Goal: Task Accomplishment & Management: Check status

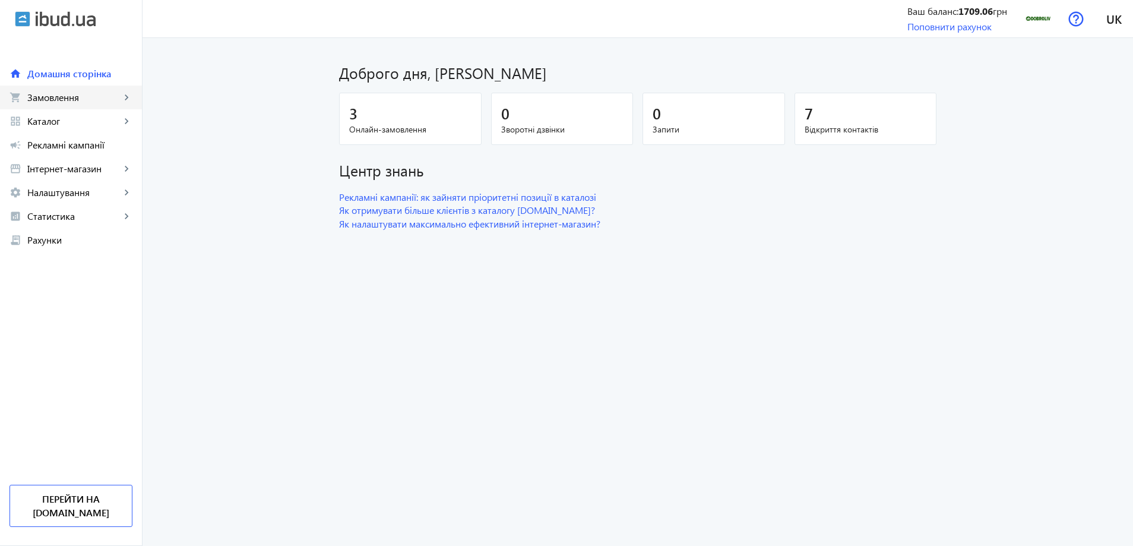
click at [51, 105] on link "shopping_cart Замовлення keyboard_arrow_right" at bounding box center [71, 98] width 142 height 24
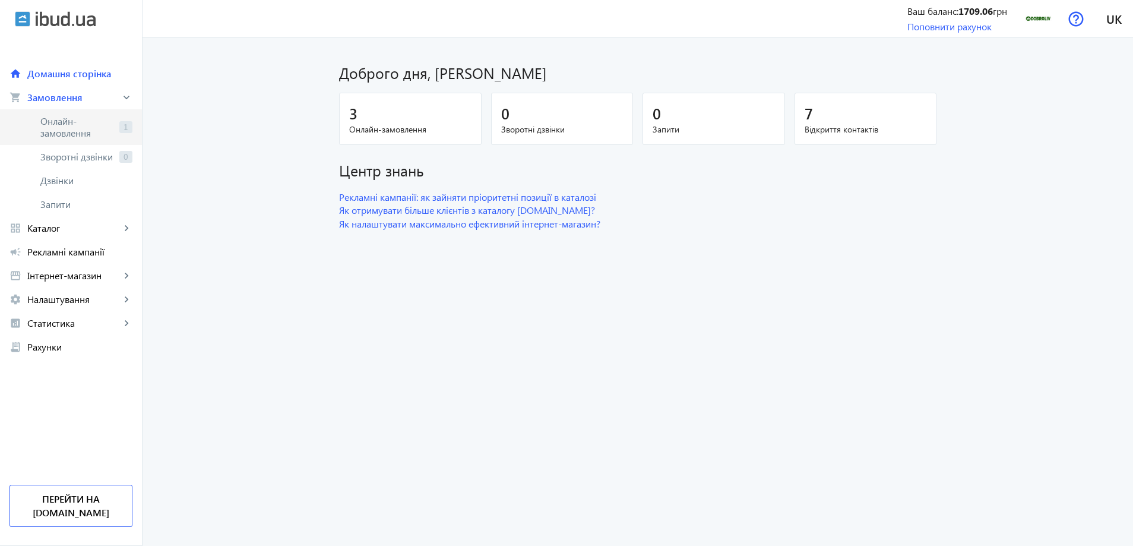
click at [65, 120] on span "Онлайн-замовлення" at bounding box center [77, 127] width 74 height 24
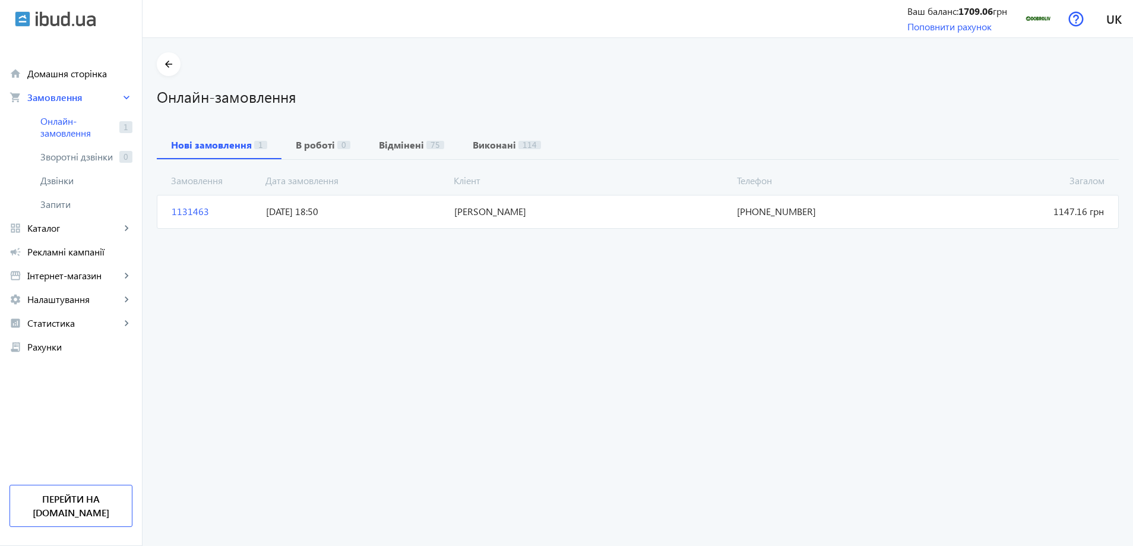
click at [599, 214] on span "[PERSON_NAME]" at bounding box center [591, 211] width 283 height 13
